Goal: Transaction & Acquisition: Book appointment/travel/reservation

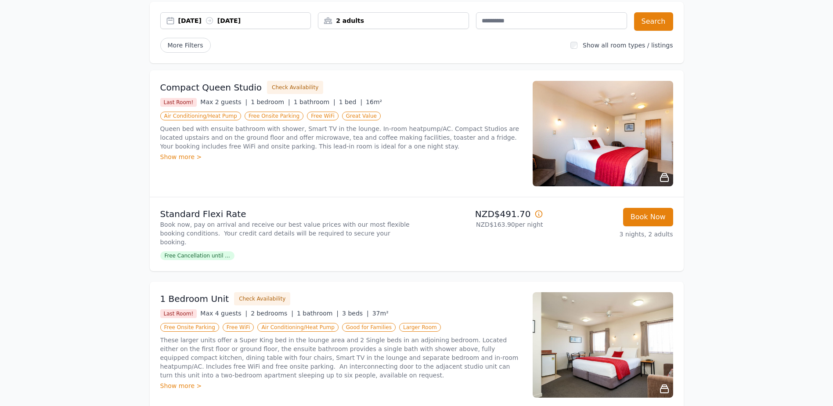
click at [178, 18] on div "16 Sep 2025 19 Sep 2025" at bounding box center [244, 20] width 133 height 9
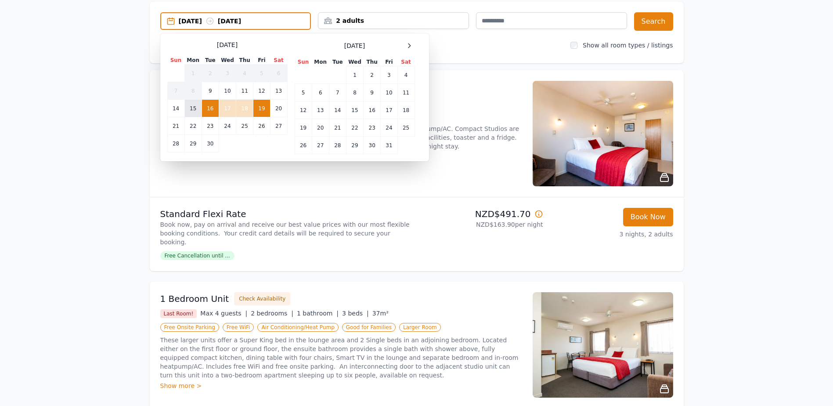
click at [194, 107] on td "15" at bounding box center [192, 109] width 17 height 18
click at [263, 108] on td "19" at bounding box center [261, 109] width 17 height 18
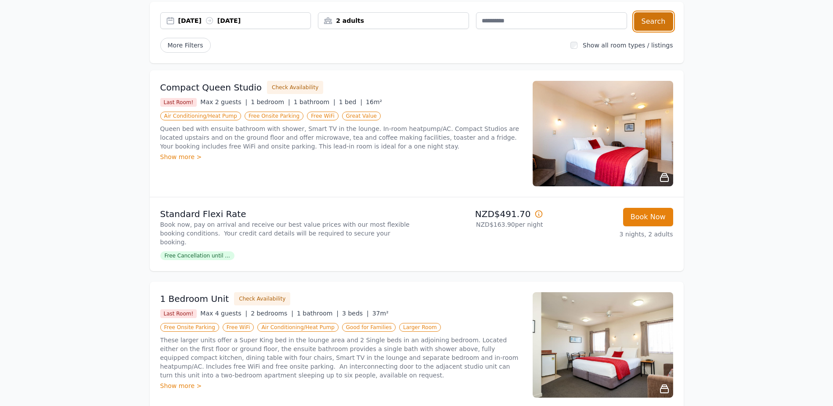
click at [659, 22] on button "Search" at bounding box center [653, 21] width 39 height 18
